Goal: Information Seeking & Learning: Learn about a topic

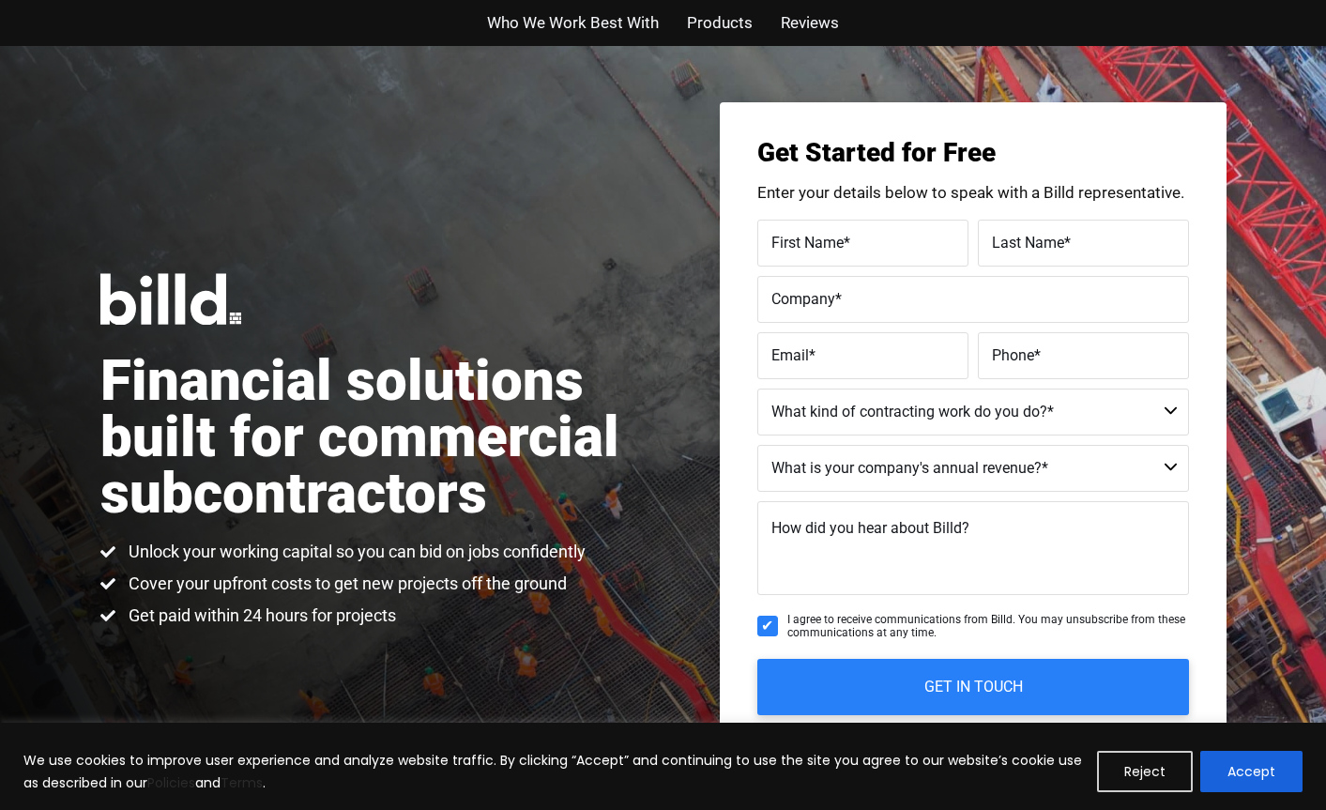
click at [595, 24] on span "Who We Work Best With" at bounding box center [573, 22] width 172 height 27
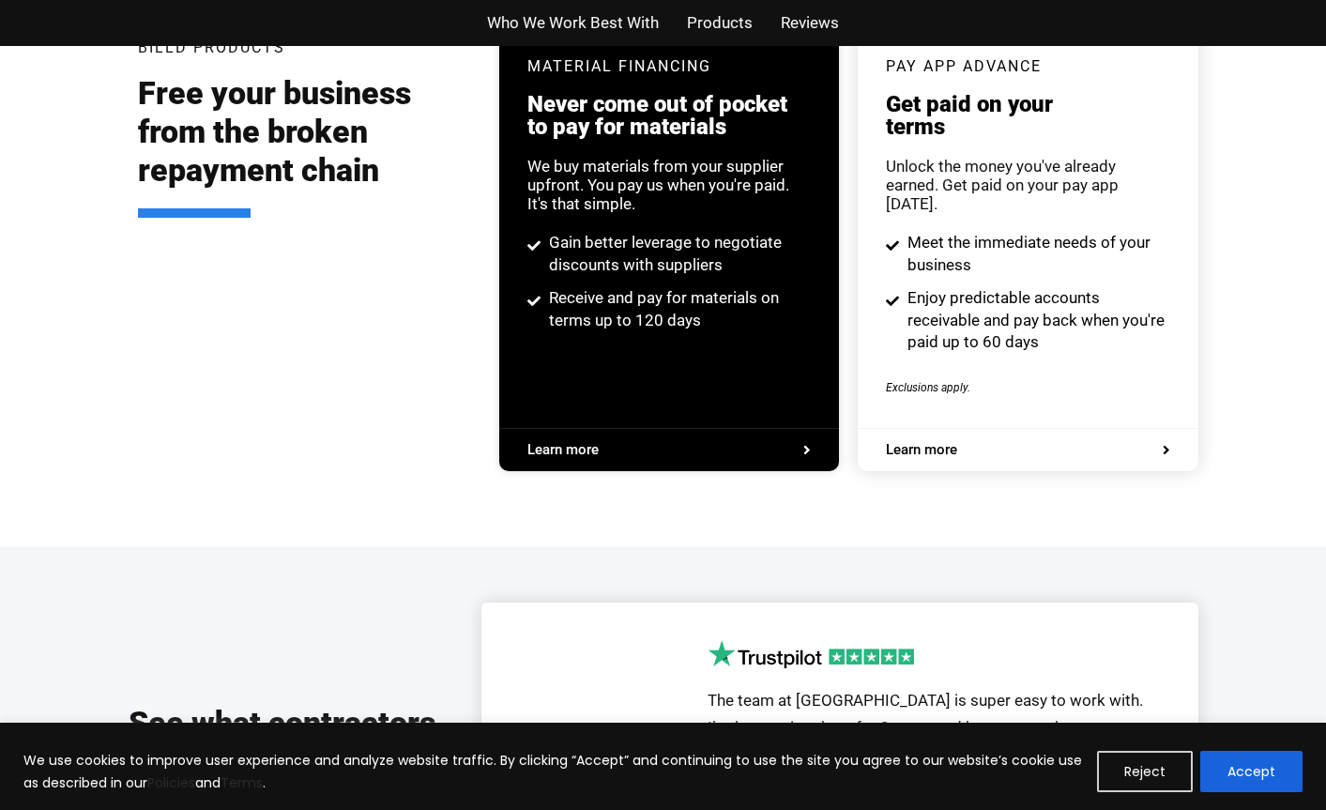
scroll to position [3599, 0]
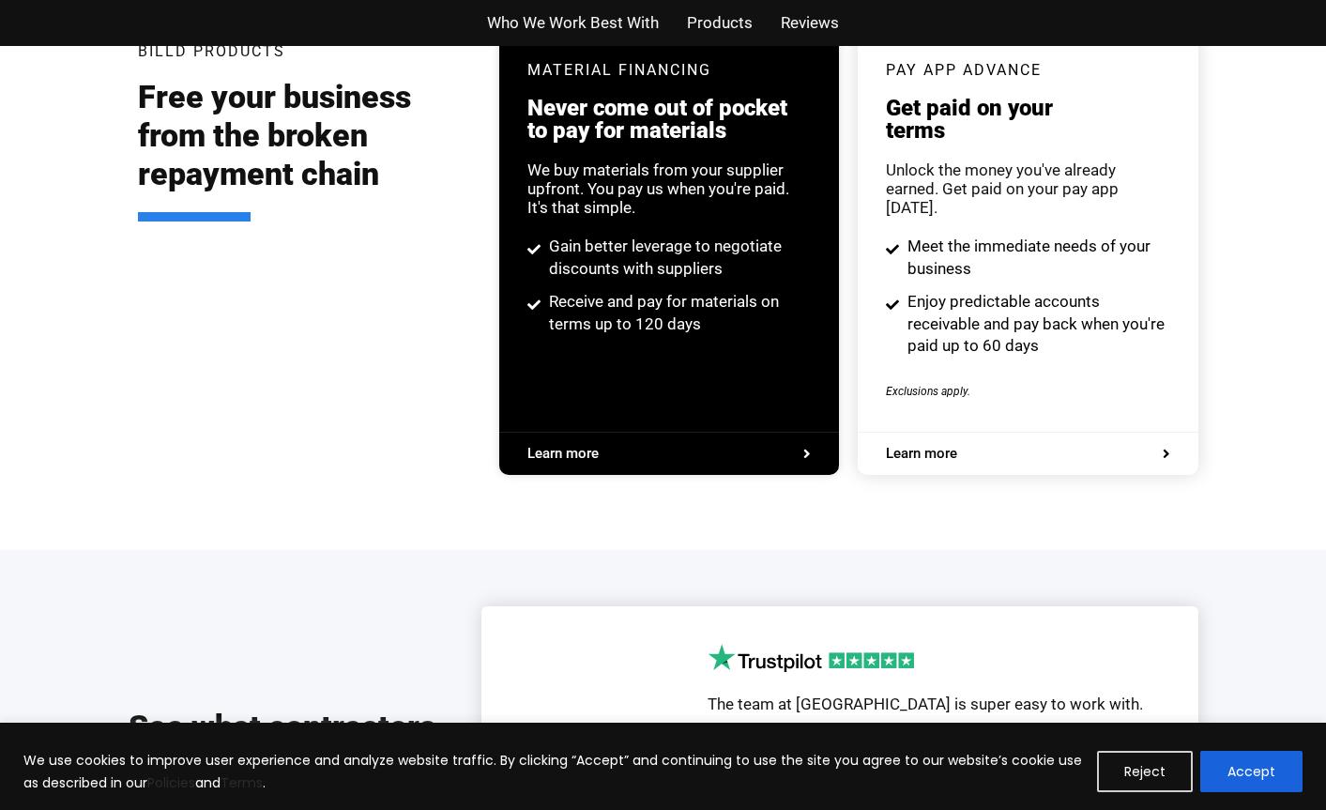
click at [812, 20] on span "Reviews" at bounding box center [810, 22] width 58 height 27
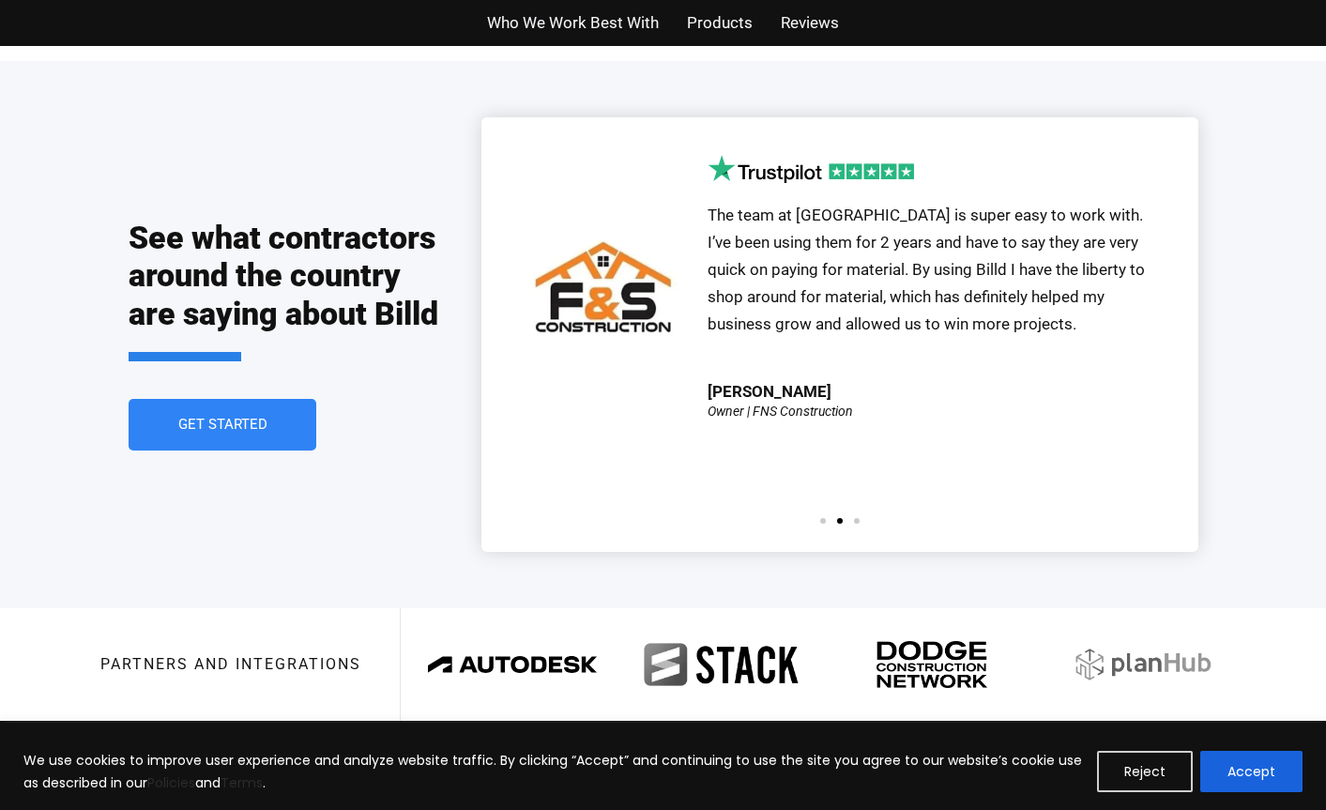
scroll to position [4130, 0]
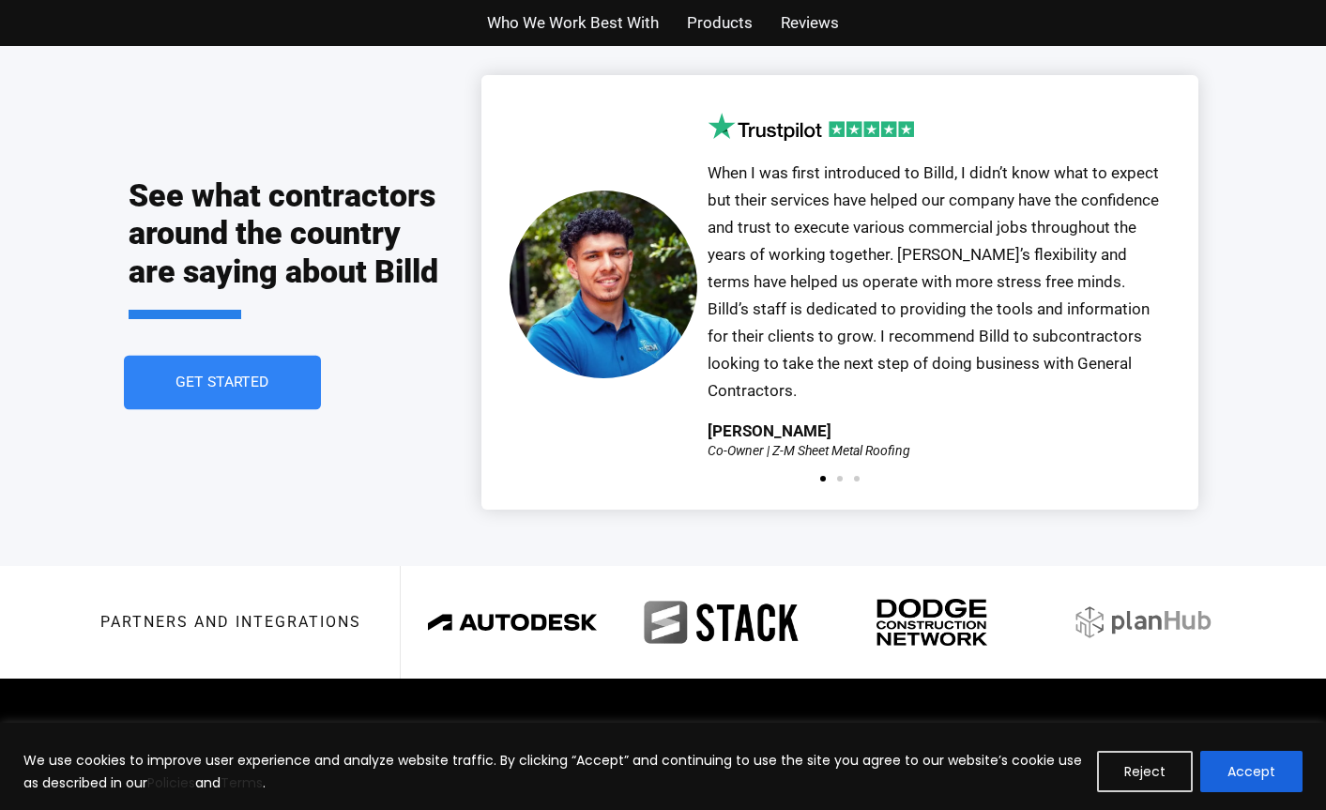
click at [208, 375] on span "Get Started" at bounding box center [223, 382] width 94 height 15
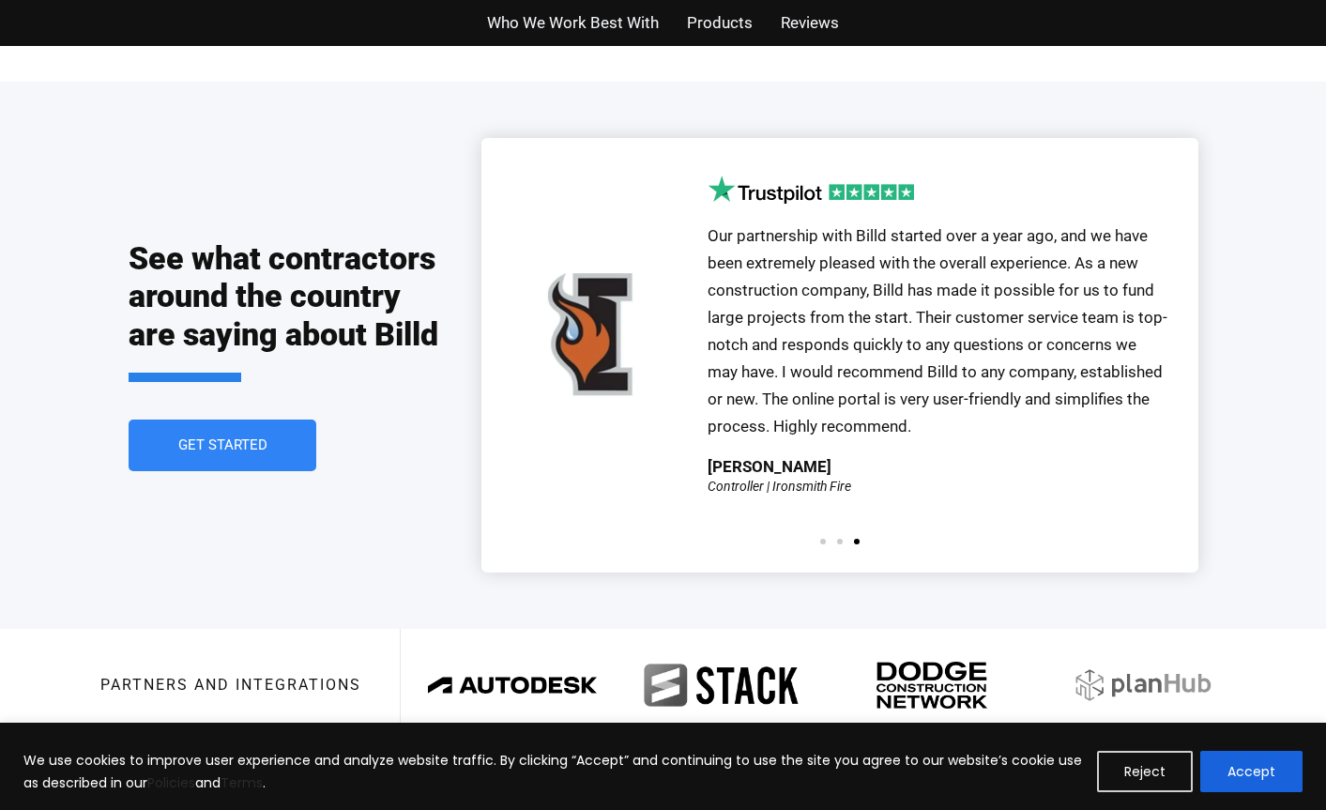
scroll to position [3956, 0]
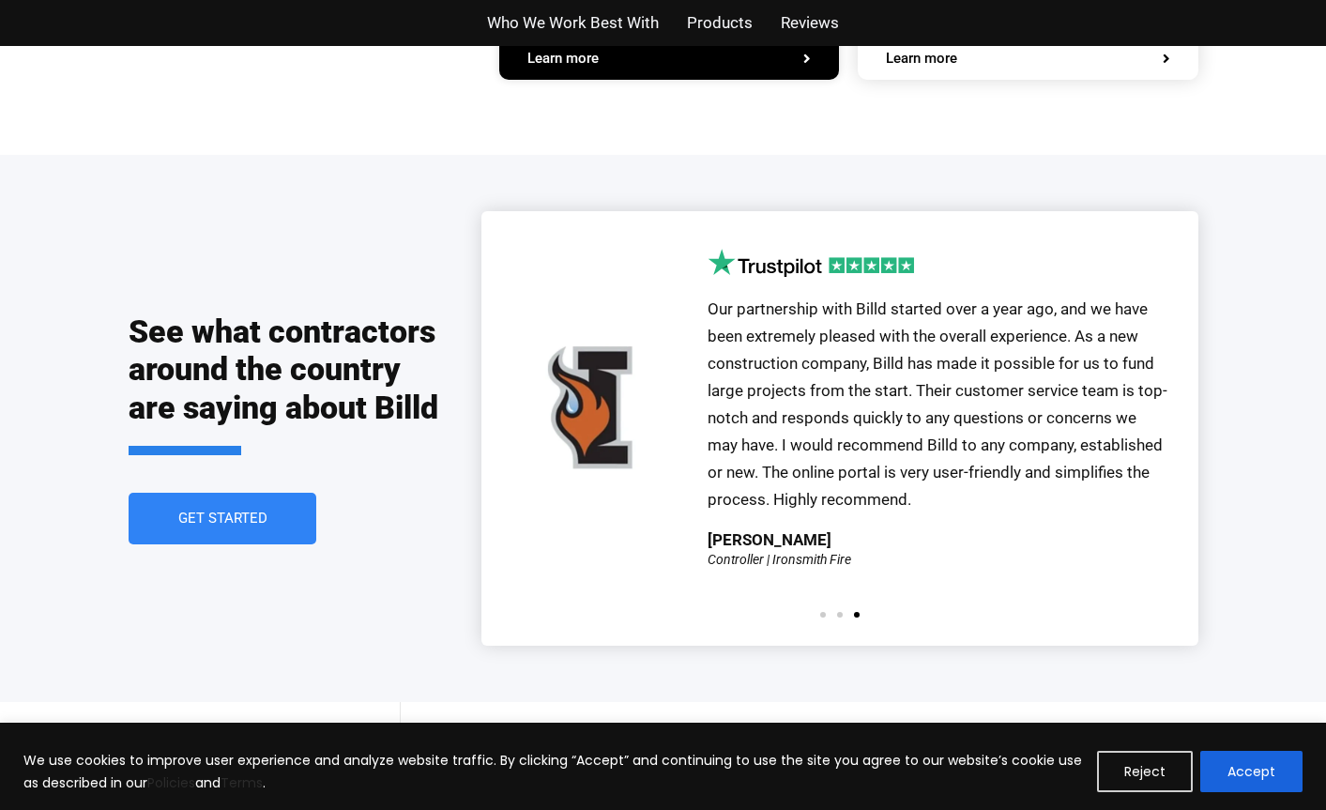
scroll to position [3956, 0]
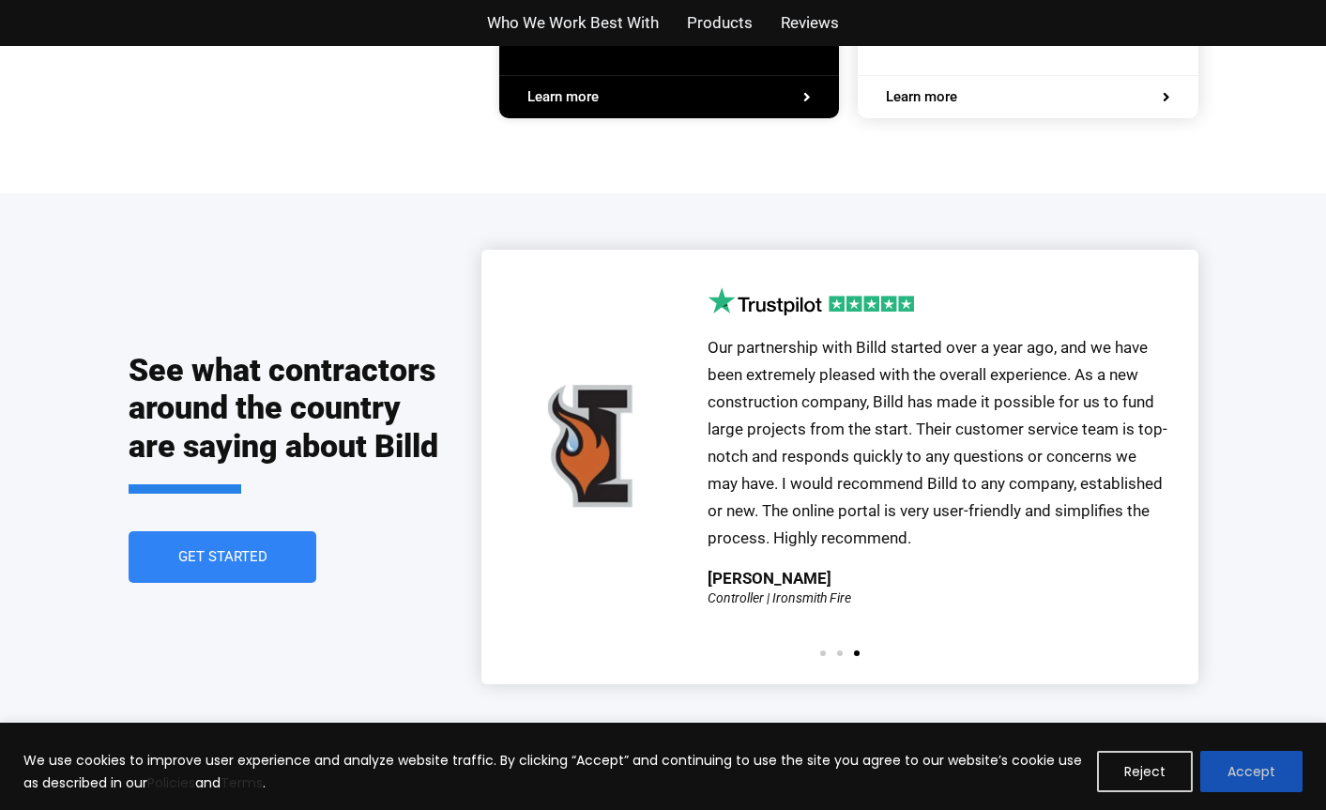
click at [1234, 775] on button "Accept" at bounding box center [1252, 771] width 102 height 41
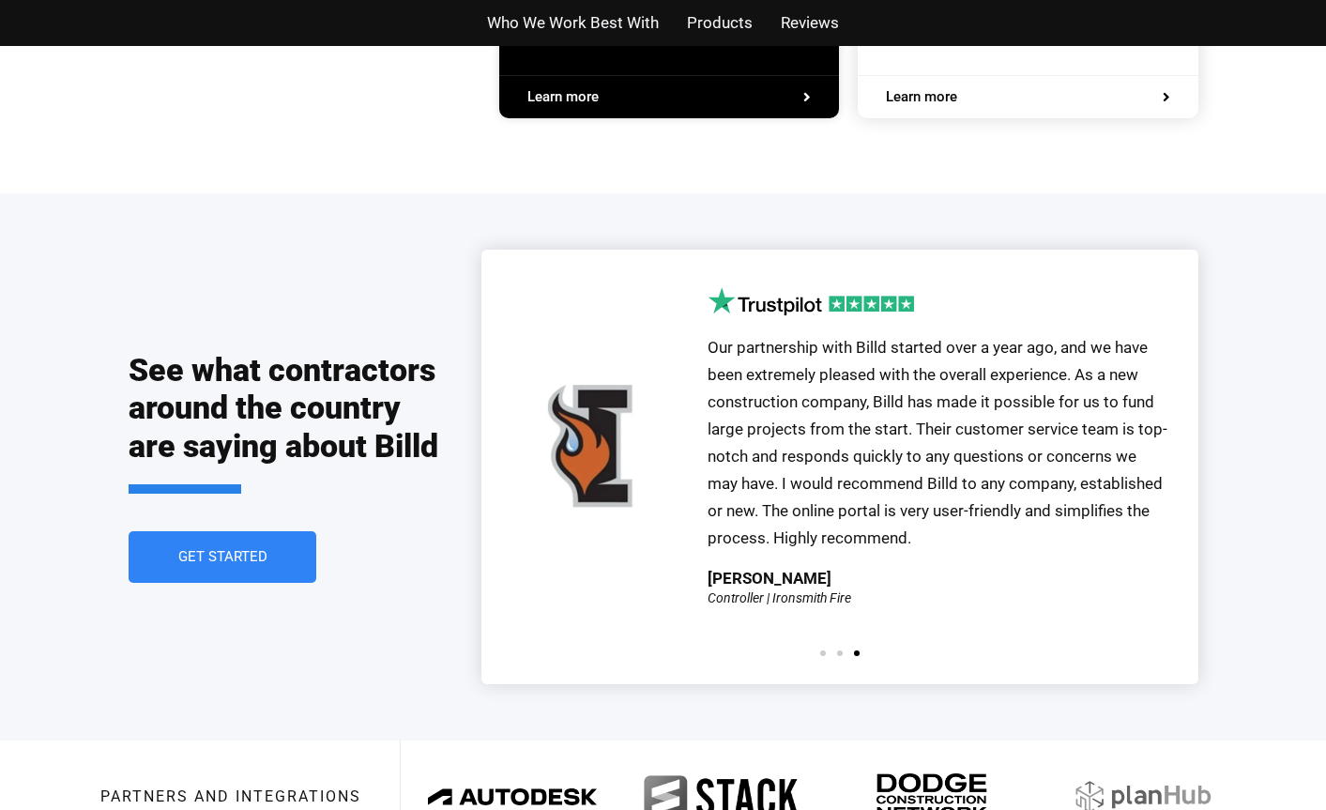
scroll to position [0, 0]
click at [835, 602] on div "Our partnership with Billd started over a year ago, and we have been extremely …" at bounding box center [840, 466] width 661 height 377
click at [821, 602] on div "Our partnership with Billd started over a year ago, and we have been extremely …" at bounding box center [840, 466] width 661 height 377
click at [658, 423] on img "3 / 3" at bounding box center [604, 446] width 188 height 188
click at [885, 441] on span "Our partnership with Billd started over a year ago, and we have been extremely …" at bounding box center [938, 442] width 460 height 208
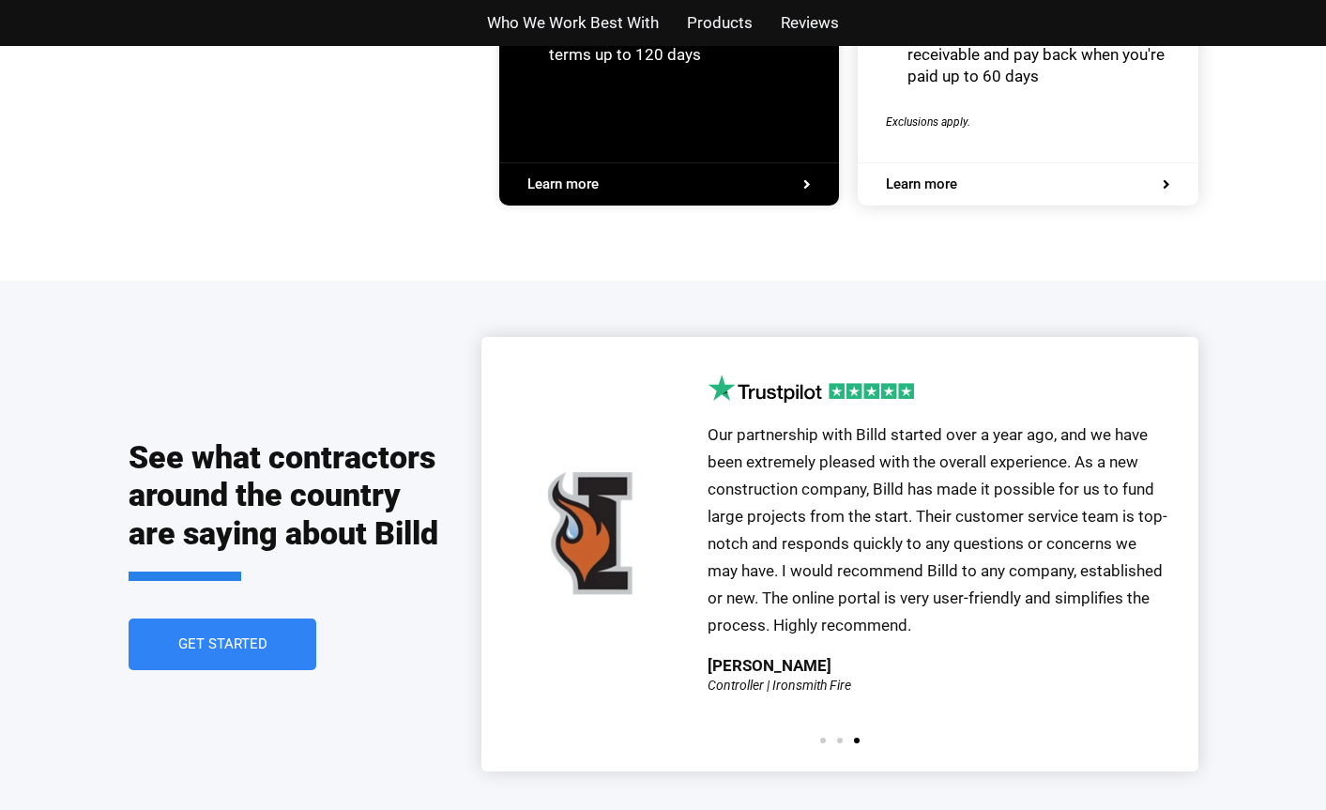
scroll to position [3883, 0]
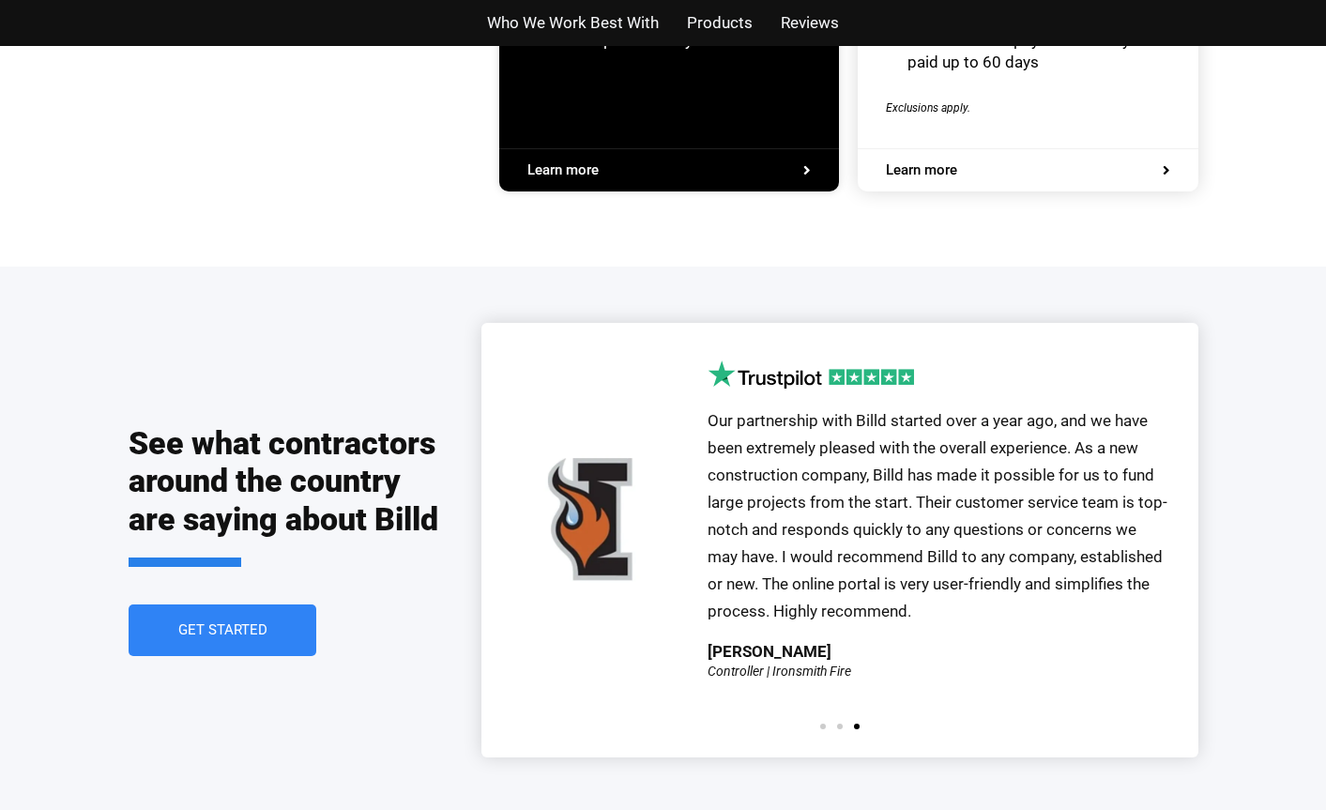
click at [974, 583] on p "Our partnership with Billd started over a year ago, and we have been extremely …" at bounding box center [939, 515] width 463 height 217
click at [882, 478] on span "Our partnership with Billd started over a year ago, and we have been extremely …" at bounding box center [938, 515] width 460 height 208
click at [743, 665] on div "Controller | Ironsmith Fire" at bounding box center [780, 671] width 144 height 13
click at [820, 724] on span "Go to slide 1" at bounding box center [823, 727] width 6 height 6
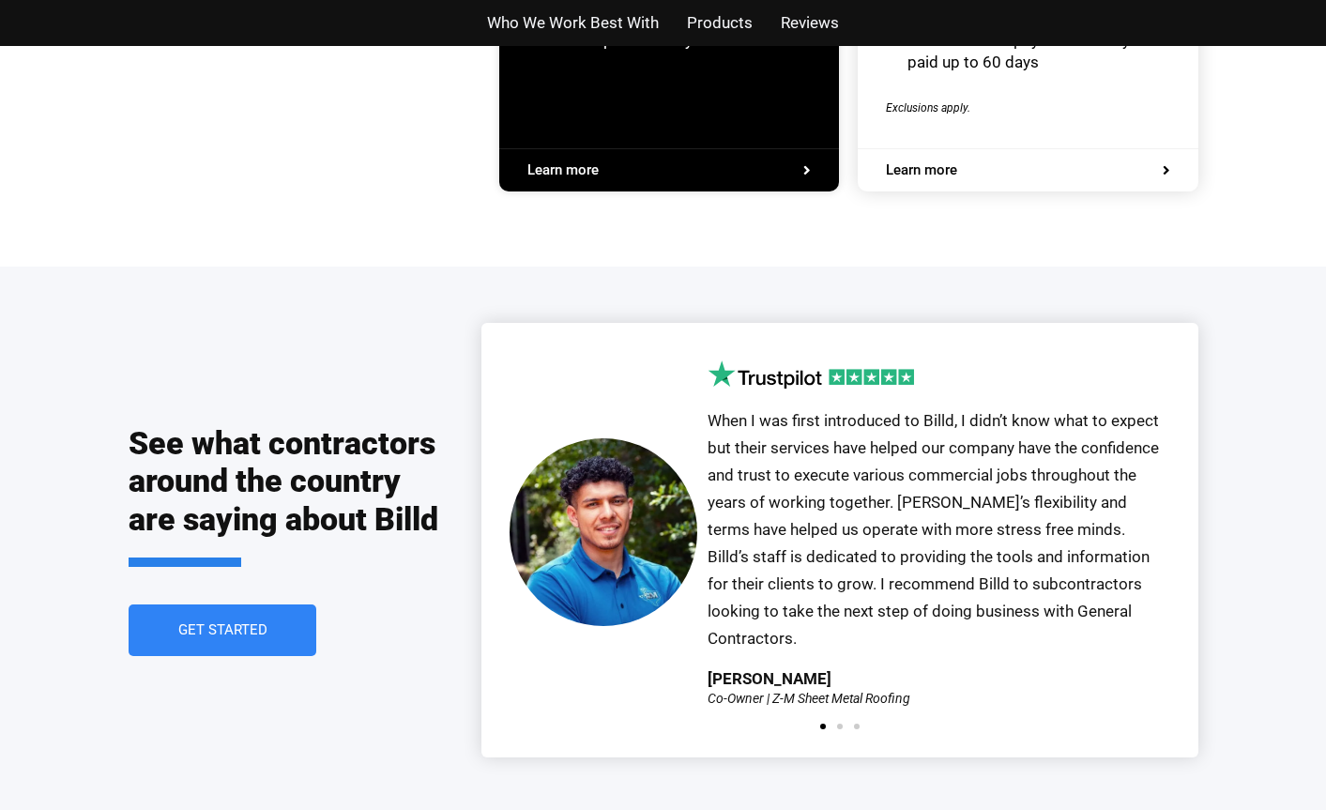
click at [820, 724] on span "Go to slide 1" at bounding box center [823, 727] width 6 height 6
click at [837, 724] on span "Go to slide 2" at bounding box center [840, 727] width 6 height 6
